Goal: Navigation & Orientation: Find specific page/section

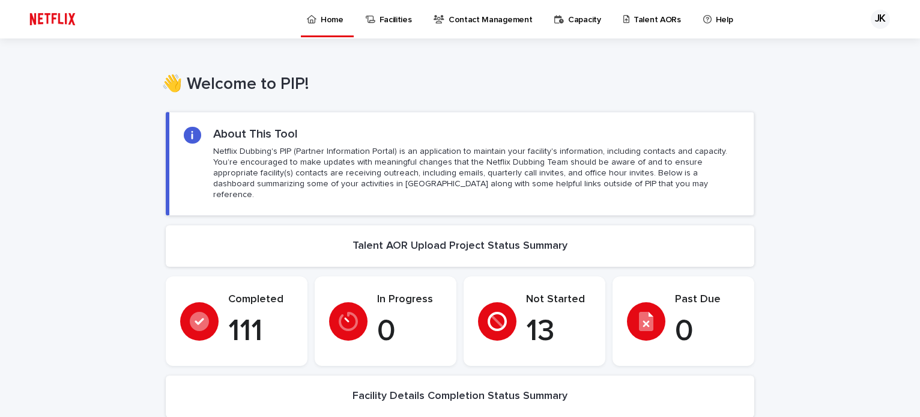
click at [649, 21] on p "Talent AORs" at bounding box center [657, 12] width 47 height 25
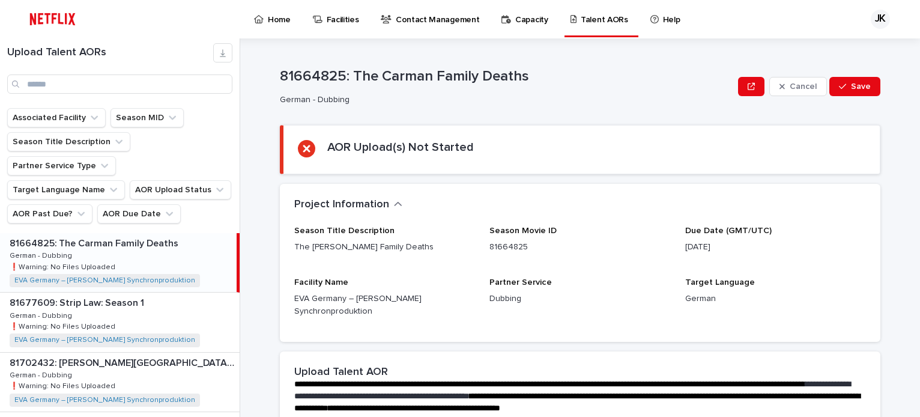
click at [120, 235] on p "81664825: The Carman Family Deaths" at bounding box center [95, 242] width 171 height 14
click at [115, 295] on p "81677609: Strip Law: Season 1" at bounding box center [78, 302] width 137 height 14
click at [132, 353] on div "81702432: [PERSON_NAME][GEOGRAPHIC_DATA] Trip 81702432: [PERSON_NAME][GEOGRAPHI…" at bounding box center [120, 382] width 240 height 59
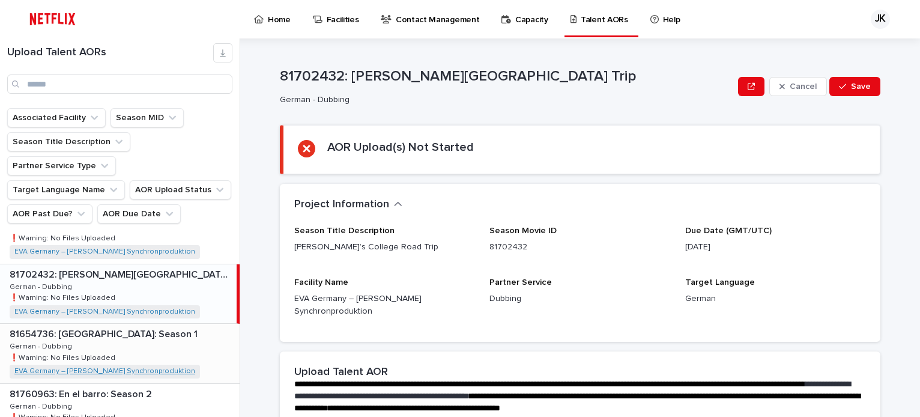
scroll to position [120, 0]
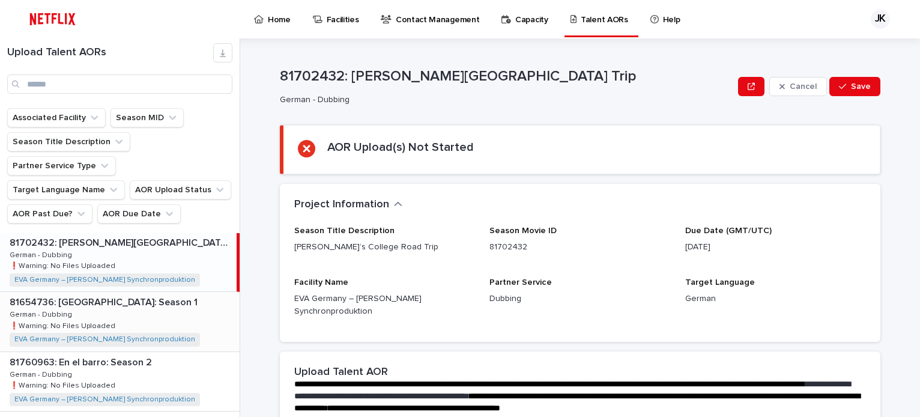
click at [139, 294] on p "81654736: [GEOGRAPHIC_DATA]: Season 1" at bounding box center [105, 301] width 190 height 14
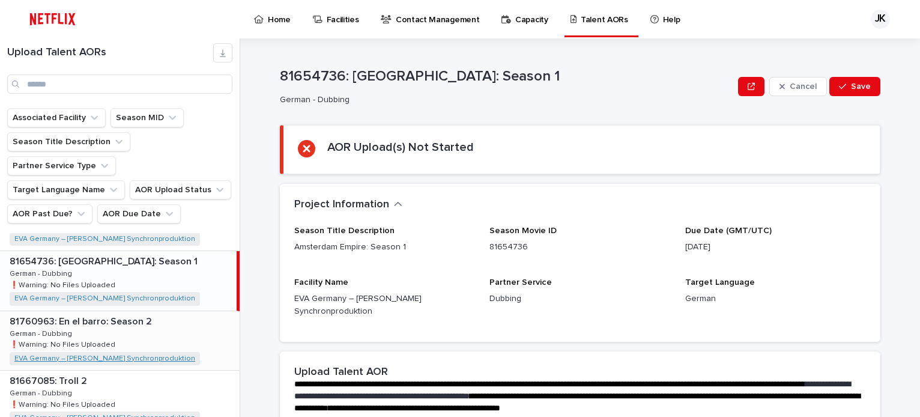
scroll to position [180, 0]
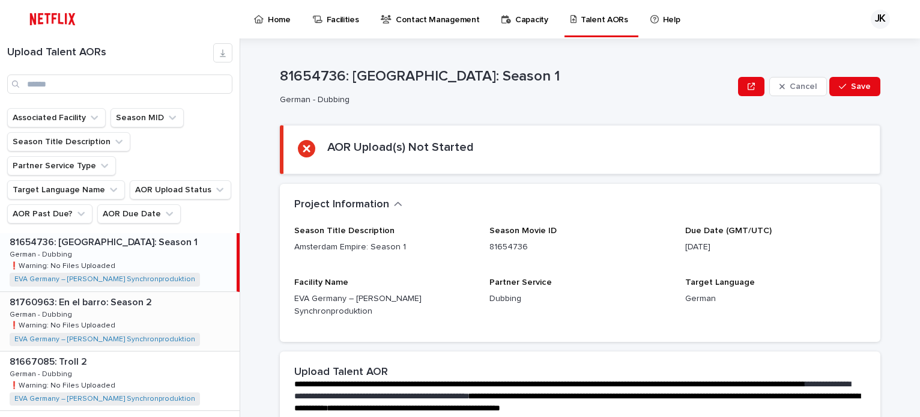
click at [159, 292] on div "81760963: En el barro: Season 2 81760963: En el barro: Season 2 German - Dubbin…" at bounding box center [120, 321] width 240 height 59
click at [161, 351] on div "81667085: Troll 2 81667085: Troll 2 German - Dubbing German - Dubbing ❗️Warning…" at bounding box center [120, 380] width 240 height 59
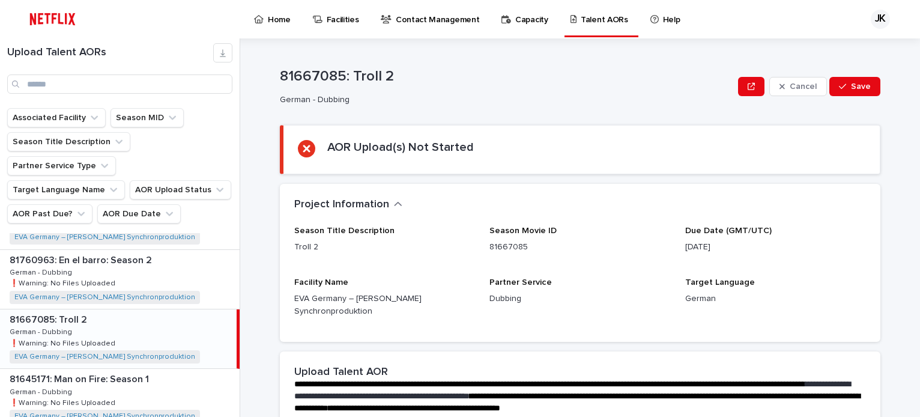
scroll to position [240, 0]
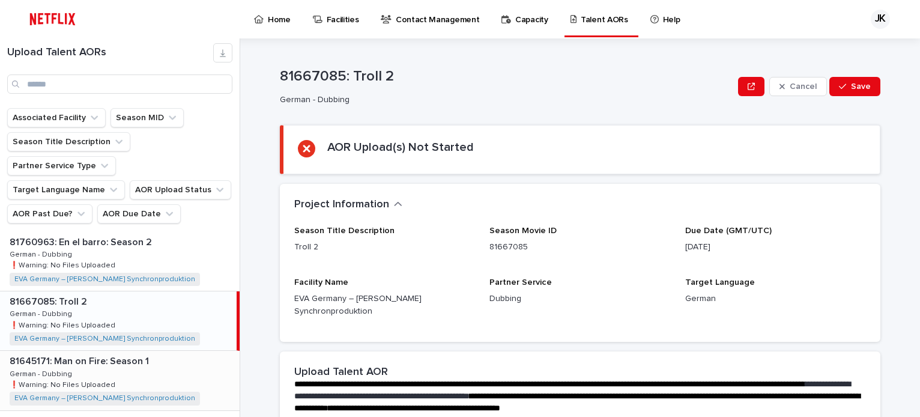
click at [163, 356] on p at bounding box center [122, 361] width 225 height 11
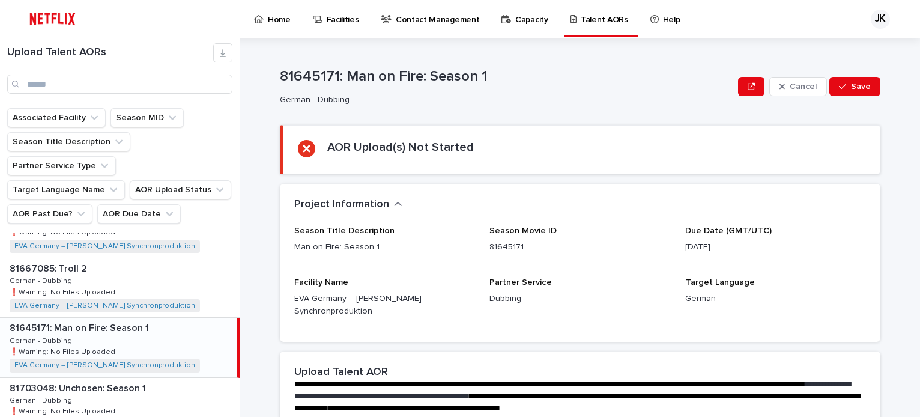
scroll to position [300, 0]
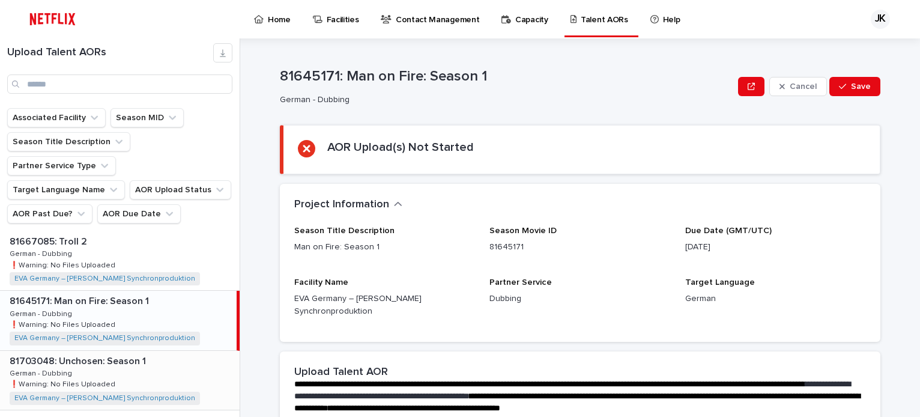
click at [162, 351] on div "81703048: Unchosen: Season 1 81703048: Unchosen: Season 1 German - Dubbing Germ…" at bounding box center [120, 380] width 240 height 59
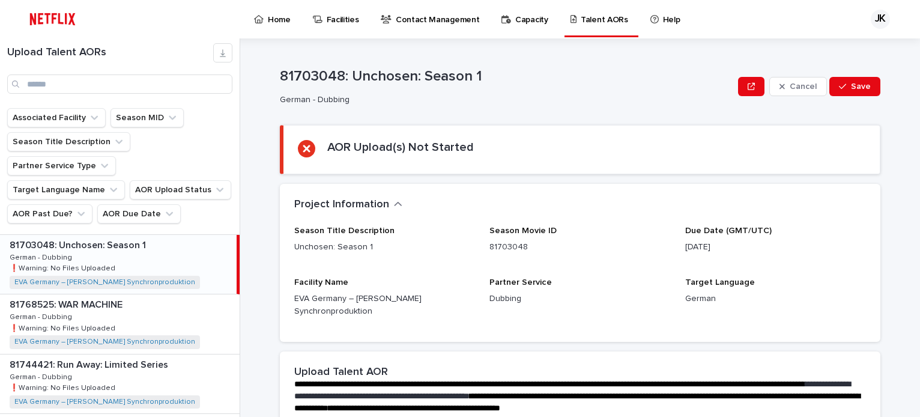
scroll to position [421, 0]
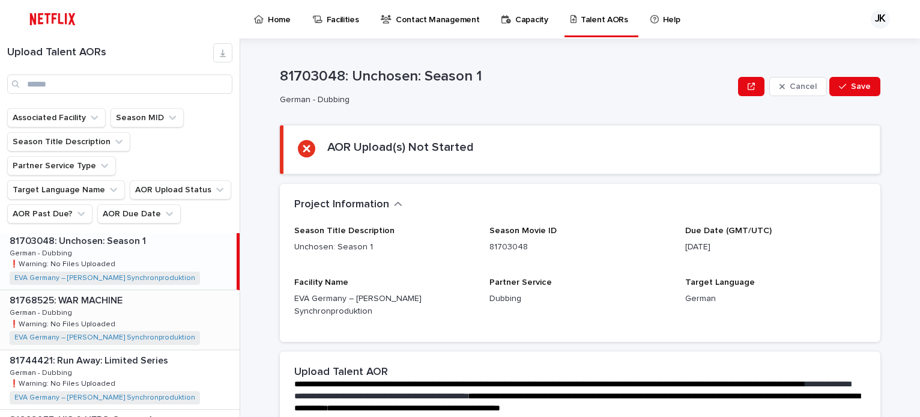
click at [126, 290] on div "81768525: WAR MACHINE 81768525: WAR MACHINE German - Dubbing German - Dubbing ❗…" at bounding box center [120, 319] width 240 height 59
click at [165, 350] on div "81744421: Run Away: Limited Series 81744421: Run Away: Limited Series German - …" at bounding box center [120, 379] width 240 height 59
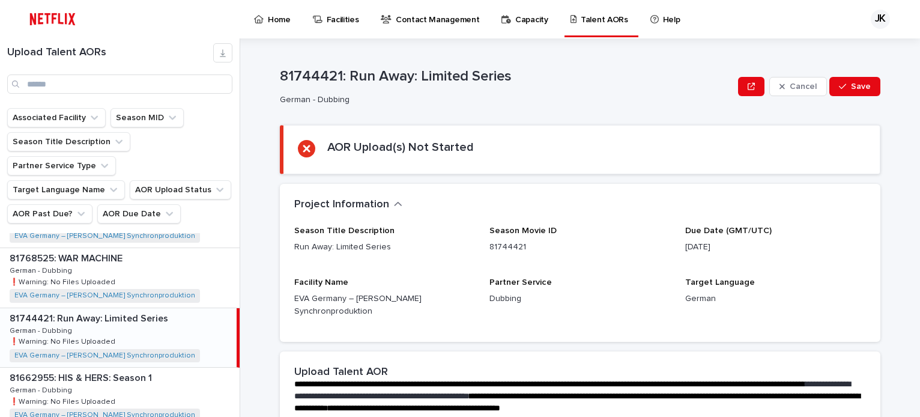
scroll to position [481, 0]
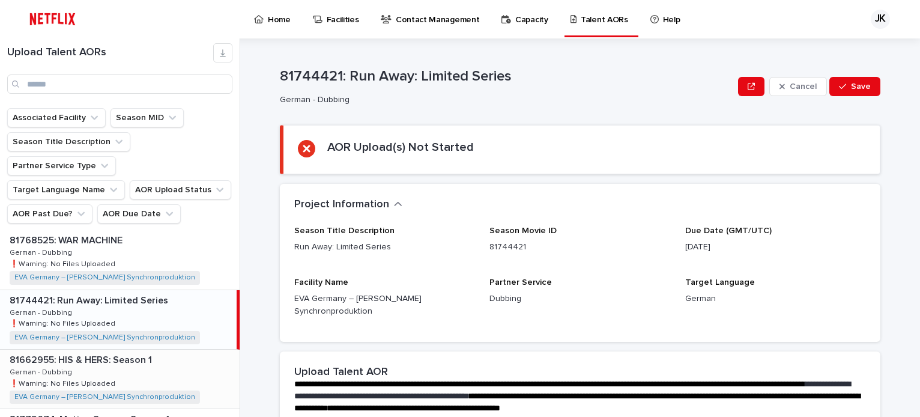
click at [165, 350] on div "81662955: HIS & HERS: Season 1 81662955: HIS & HERS: Season 1 German - Dubbing …" at bounding box center [120, 379] width 240 height 59
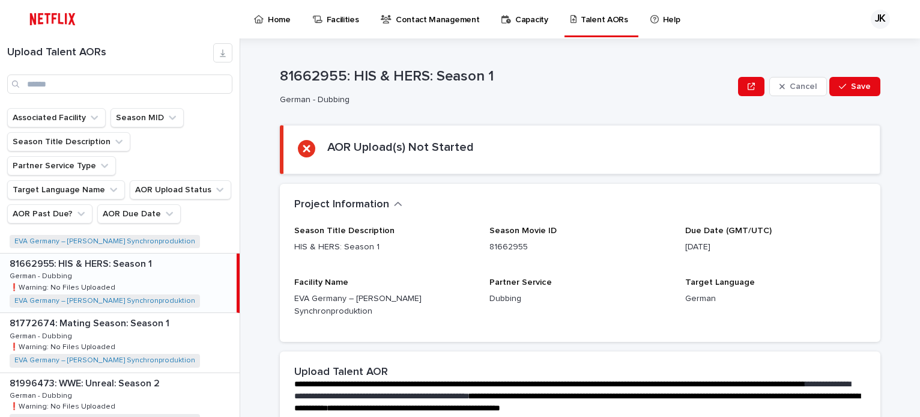
scroll to position [601, 0]
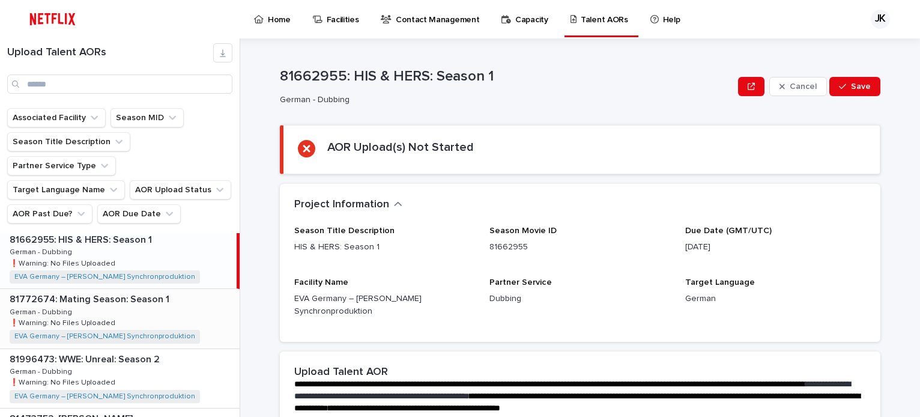
click at [180, 289] on div "81772674: Mating Season: Season 1 81772674: Mating Season: Season 1 German - Du…" at bounding box center [120, 318] width 240 height 59
click at [188, 349] on div "81996473: WWE: Unreal: Season 2 81996473: WWE: Unreal: Season 2 German - Dubbin…" at bounding box center [120, 378] width 240 height 59
click at [181, 299] on div "81772674: Mating Season: Season 1 81772674: Mating Season: Season 1 German - Du…" at bounding box center [120, 318] width 240 height 59
click at [179, 350] on div "81996473: WWE: Unreal: Season 2 81996473: WWE: Unreal: Season 2 German - Dubbin…" at bounding box center [120, 378] width 240 height 59
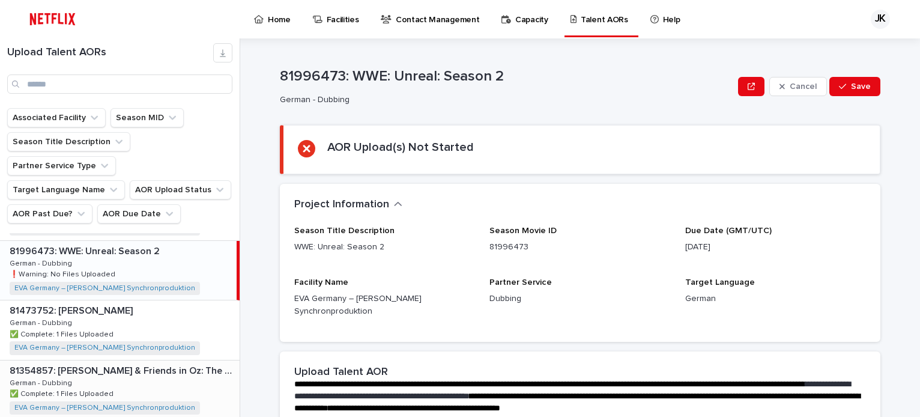
scroll to position [721, 0]
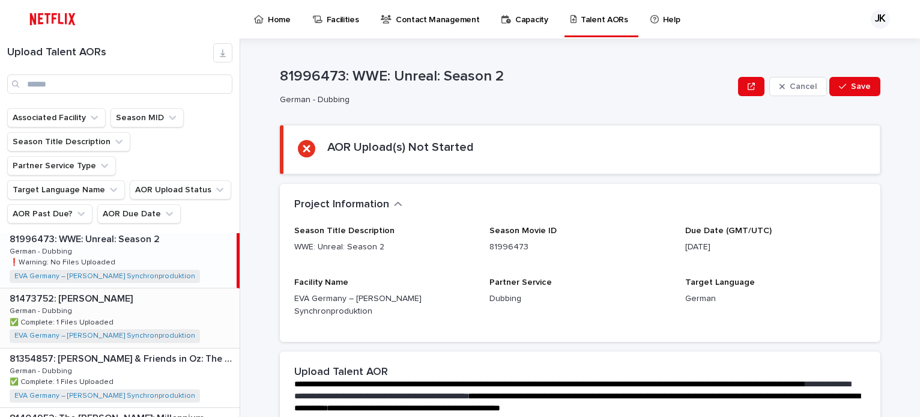
click at [180, 293] on p at bounding box center [122, 298] width 225 height 11
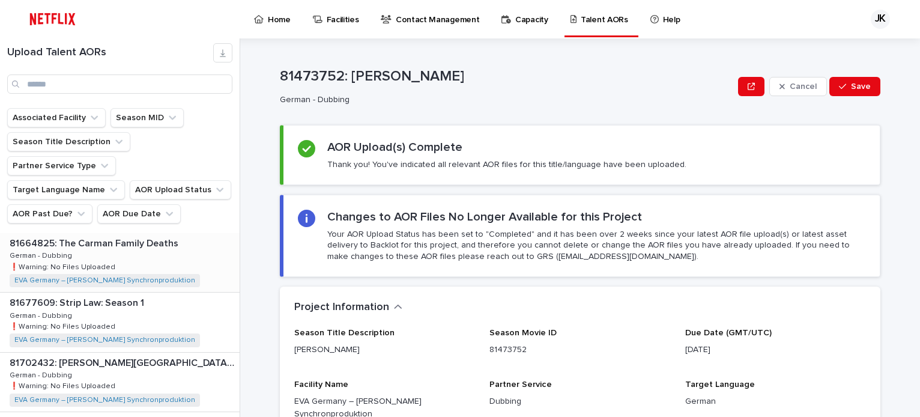
click at [148, 235] on p "81664825: The Carman Family Deaths" at bounding box center [95, 242] width 171 height 14
